Goal: Book appointment/travel/reservation

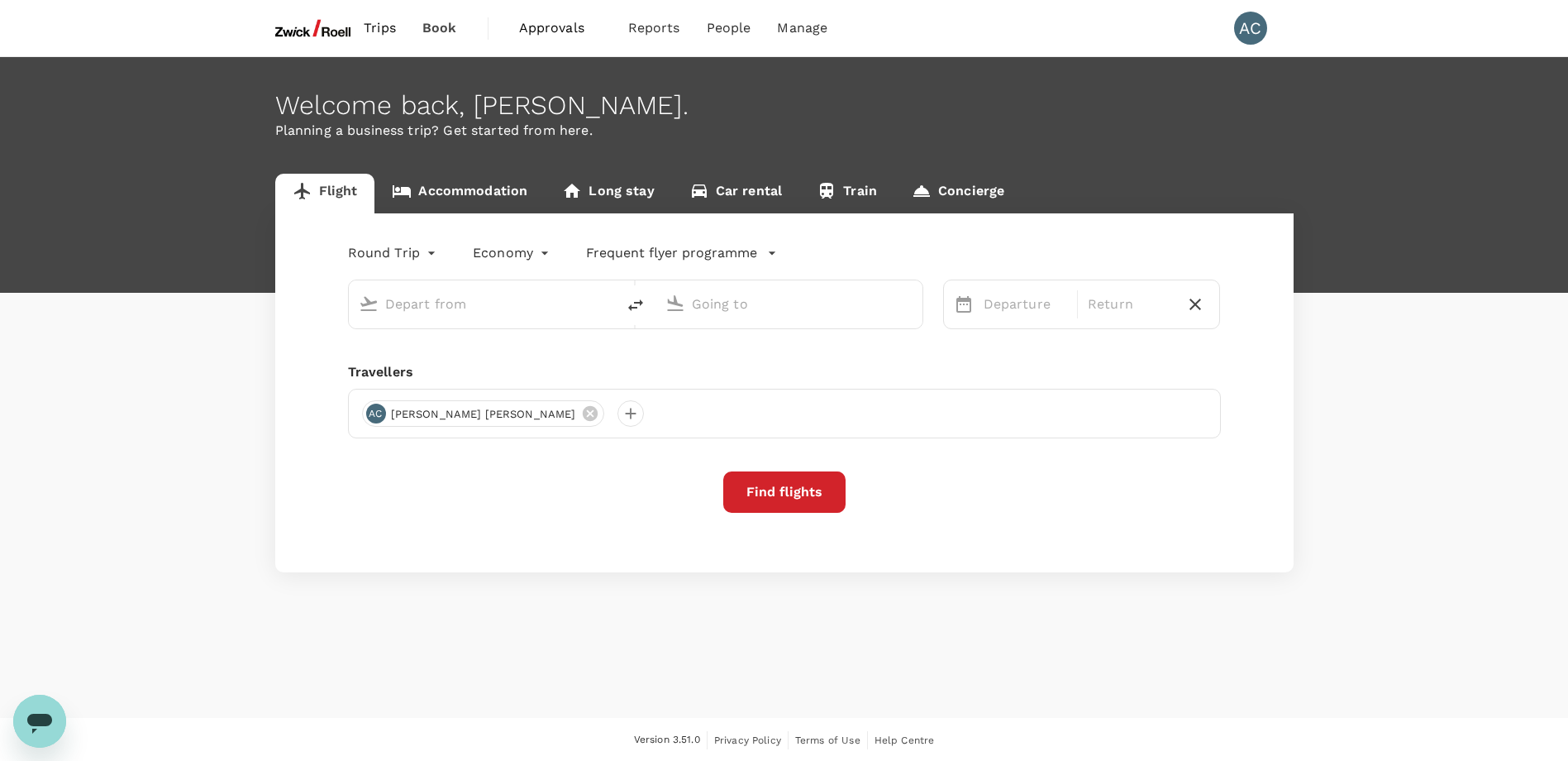
type input "Singapore Changi (SIN)"
type input "Soekarno-Hatta Intl (CGK)"
type input "Singapore Changi (SIN)"
type input "Soekarno-Hatta Intl (CGK)"
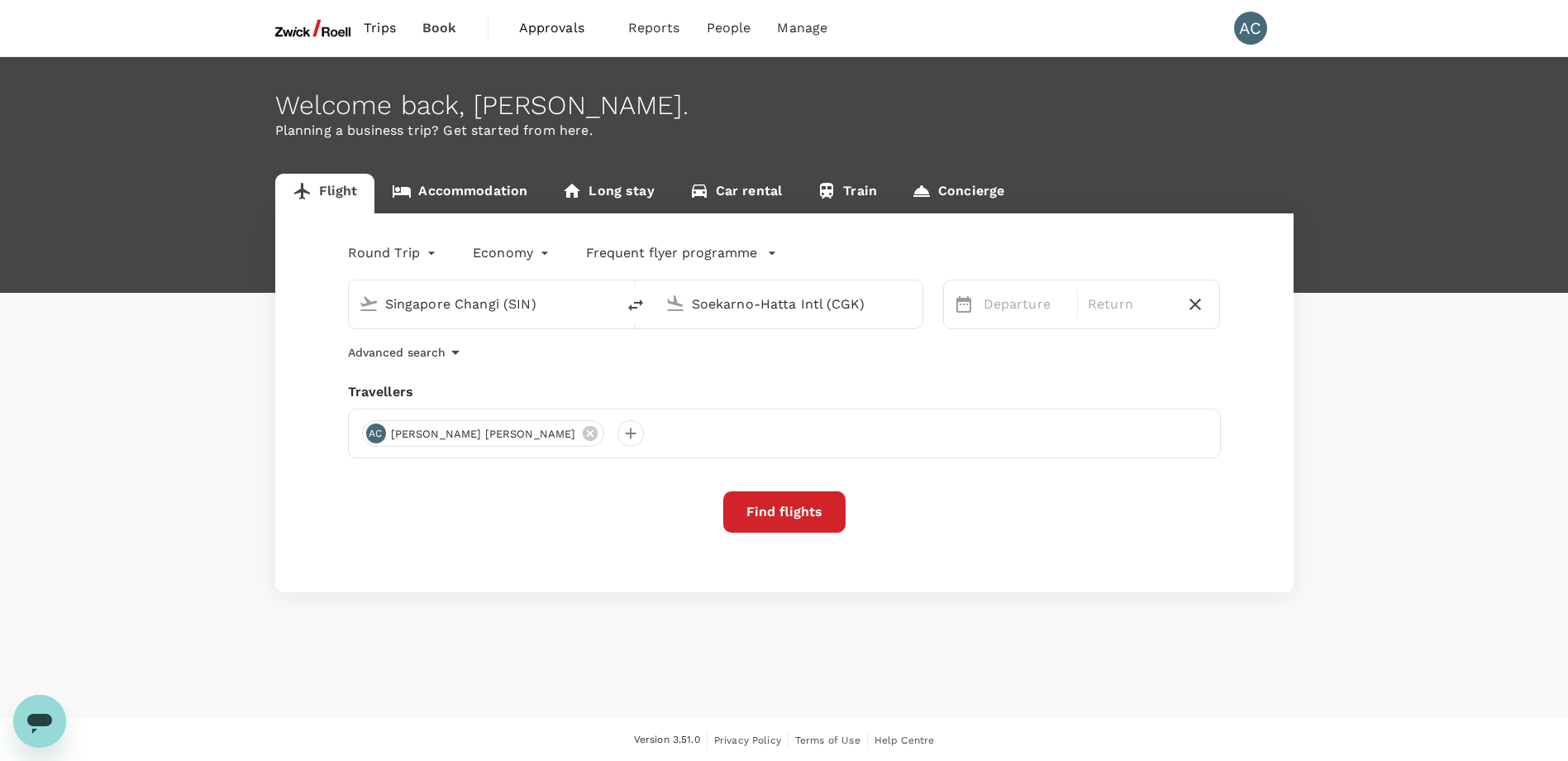
click at [551, 25] on span "Approvals" at bounding box center [560, 27] width 82 height 20
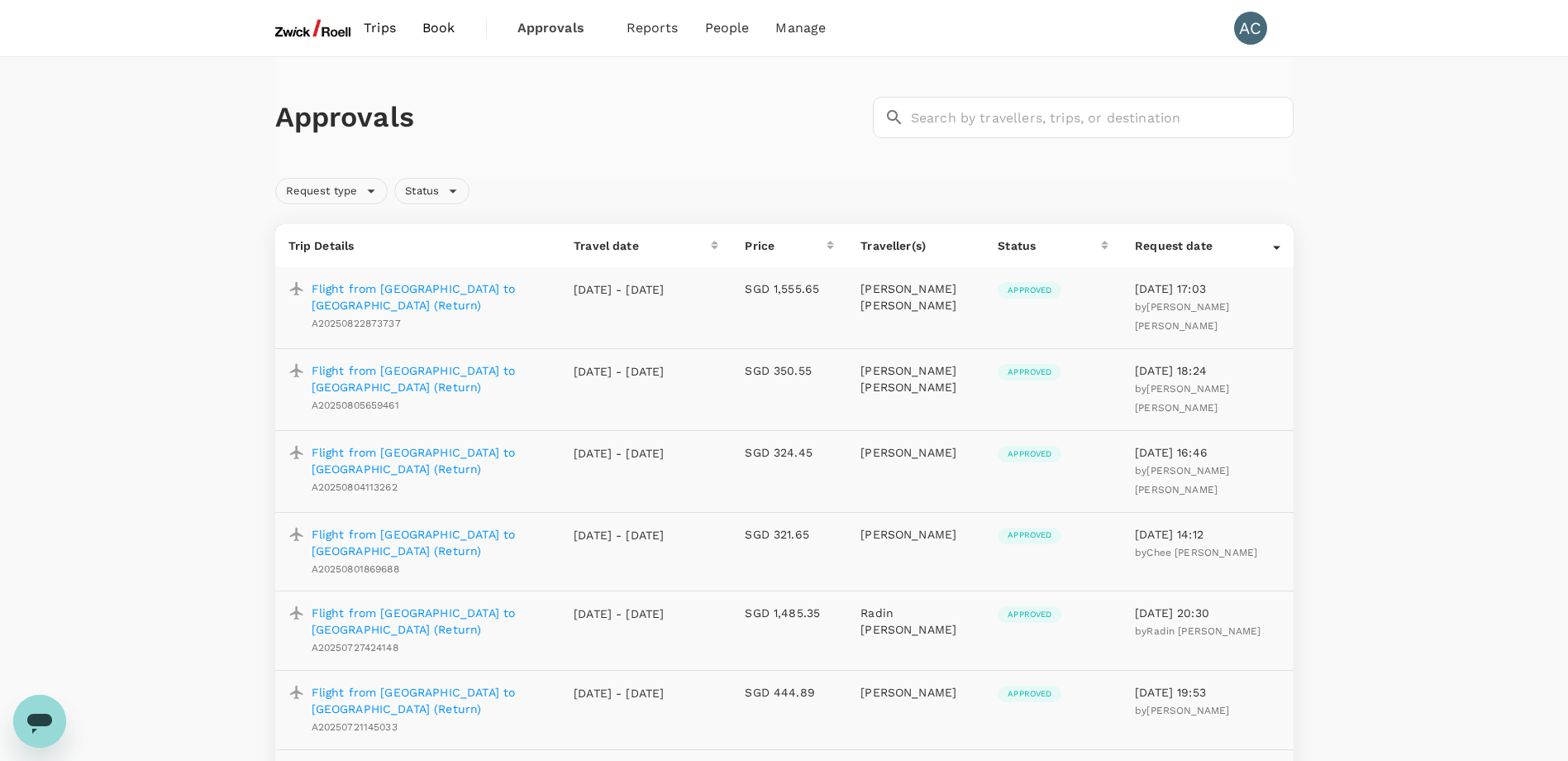
click at [375, 25] on span "Trips" at bounding box center [380, 27] width 32 height 20
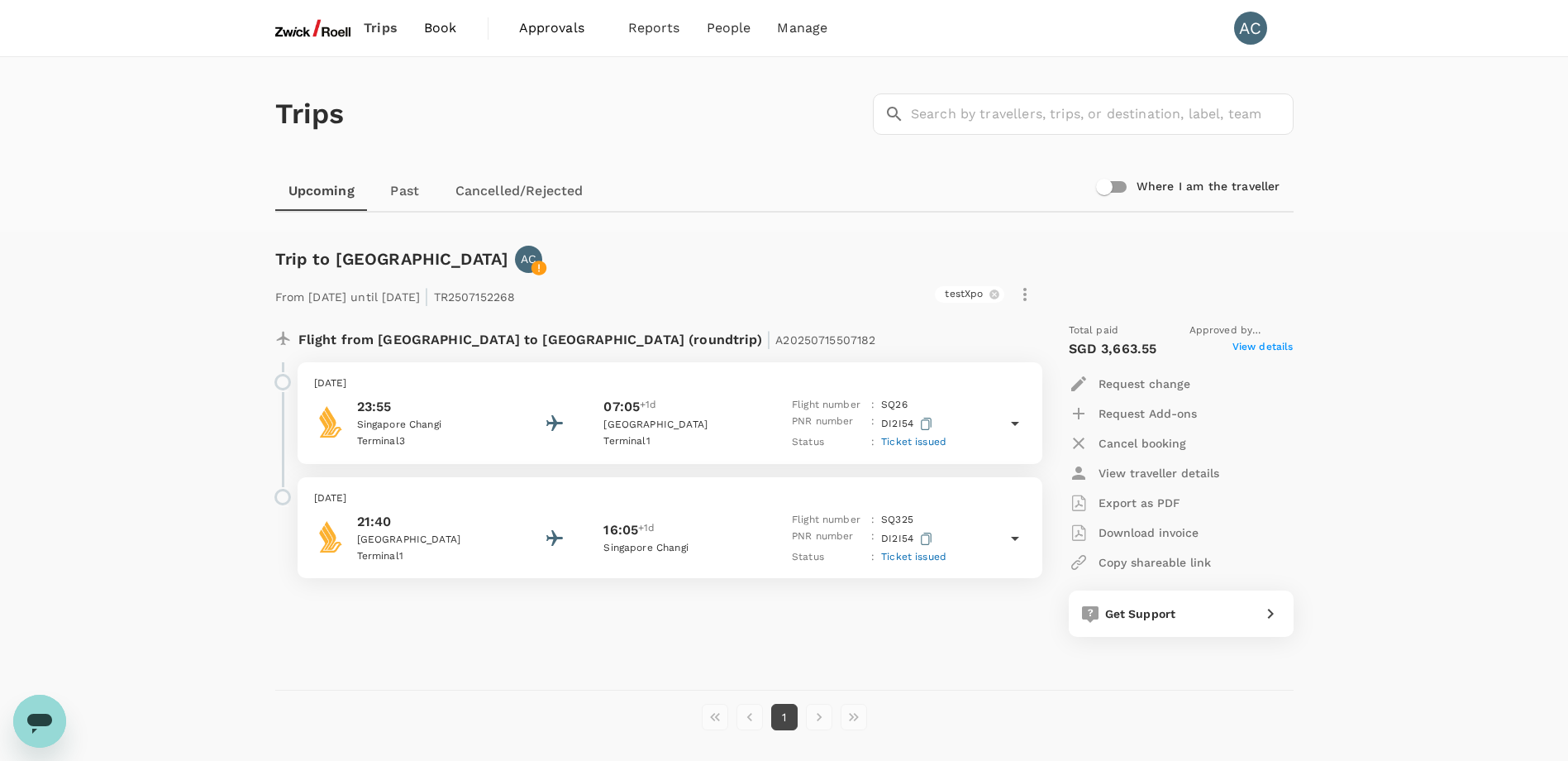
click at [654, 402] on span "+1d" at bounding box center [648, 406] width 16 height 20
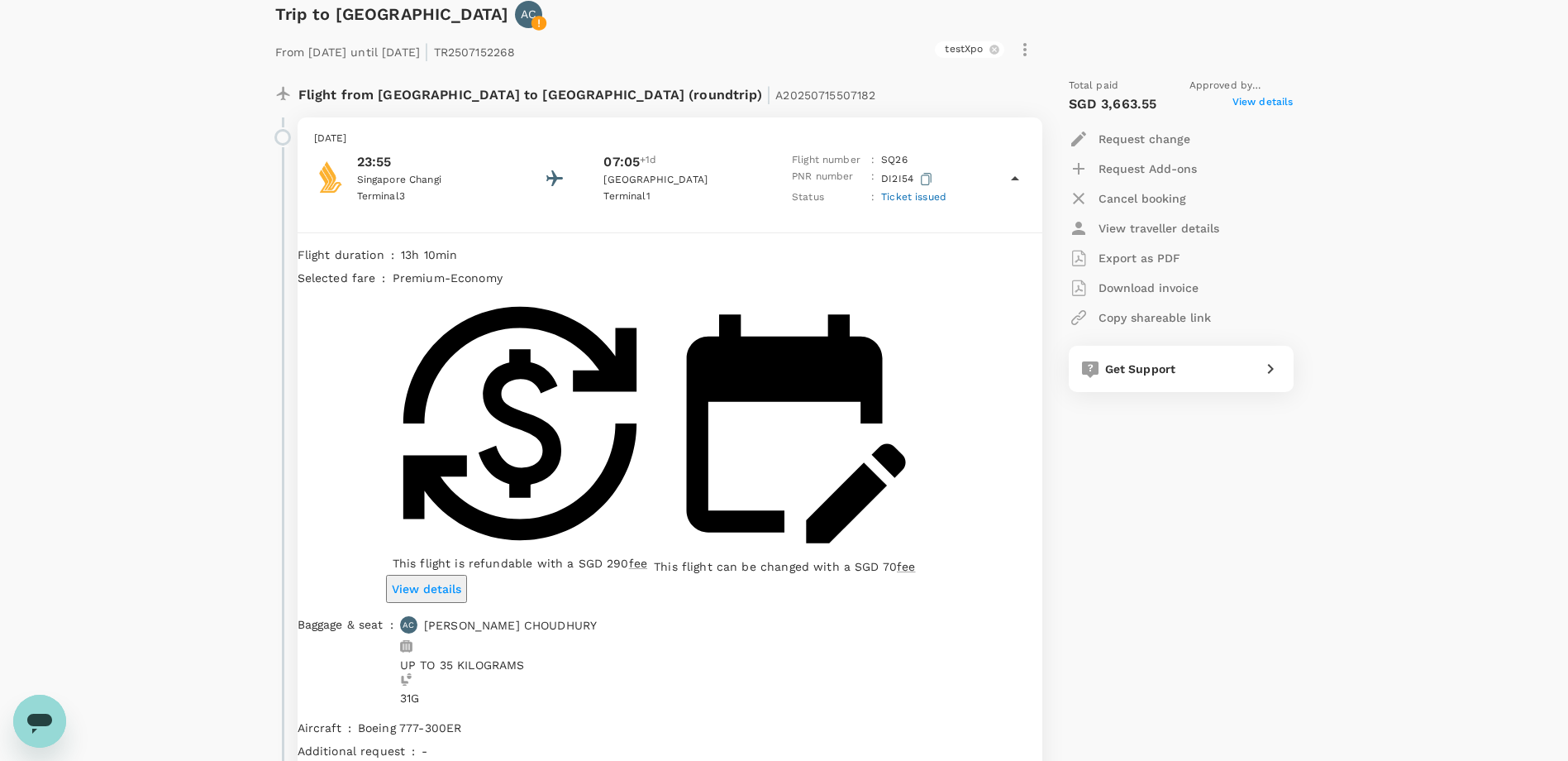
scroll to position [248, 0]
